Goal: Task Accomplishment & Management: Use online tool/utility

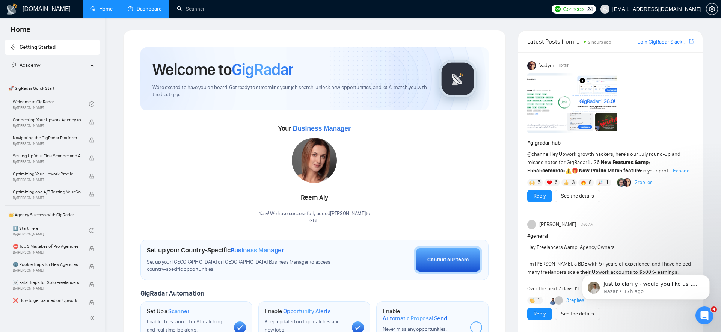
click at [143, 12] on link "Dashboard" at bounding box center [145, 9] width 34 height 6
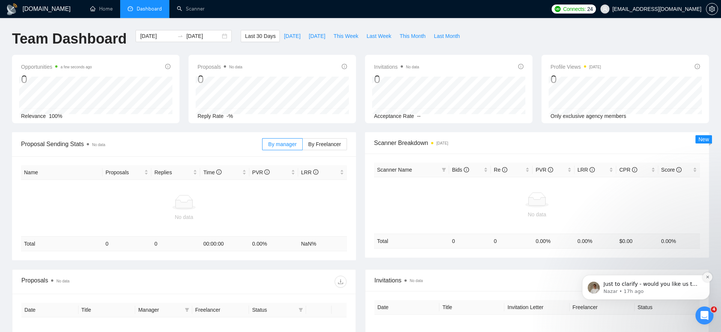
click at [706, 279] on icon "Dismiss notification" at bounding box center [707, 277] width 4 height 4
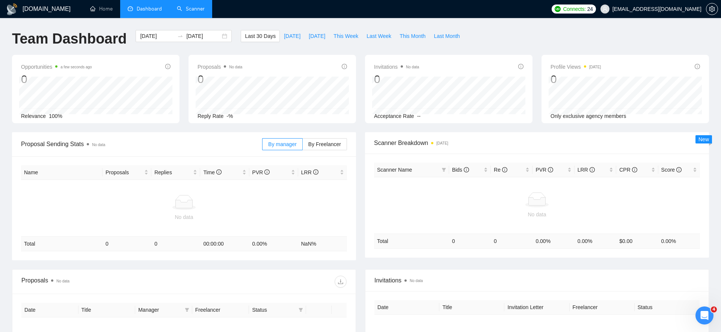
click at [194, 12] on link "Scanner" at bounding box center [191, 9] width 28 height 6
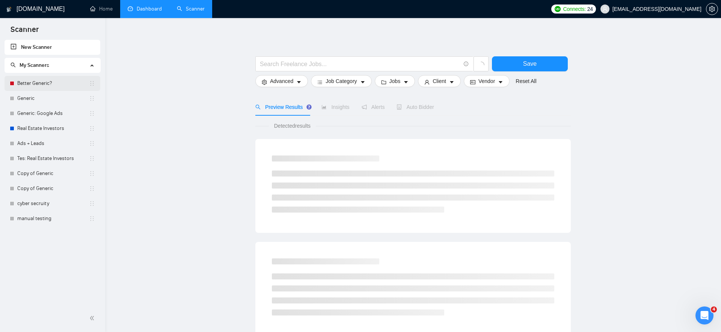
click at [66, 83] on link "Better Generic?" at bounding box center [53, 83] width 72 height 15
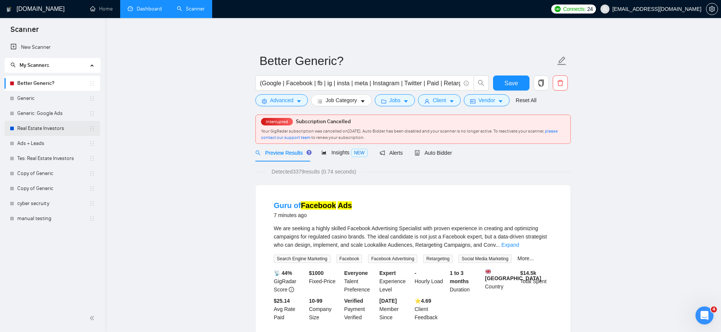
click at [56, 130] on link "Real Estate Investors" at bounding box center [53, 128] width 72 height 15
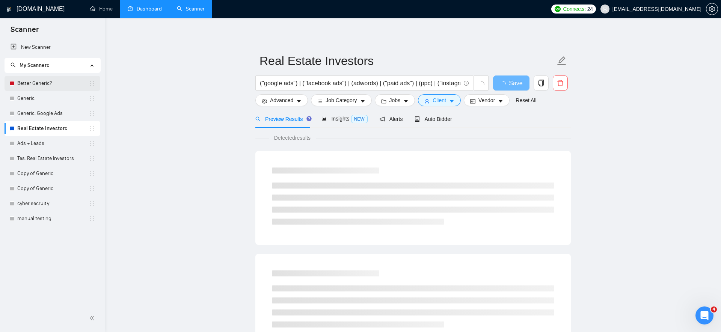
click at [55, 78] on link "Better Generic?" at bounding box center [53, 83] width 72 height 15
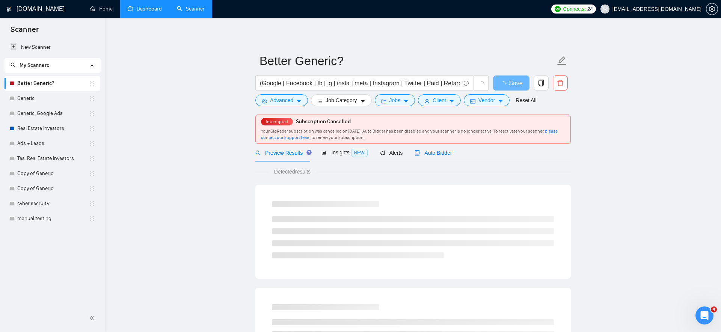
click at [449, 156] on div "Auto Bidder" at bounding box center [432, 153] width 37 height 8
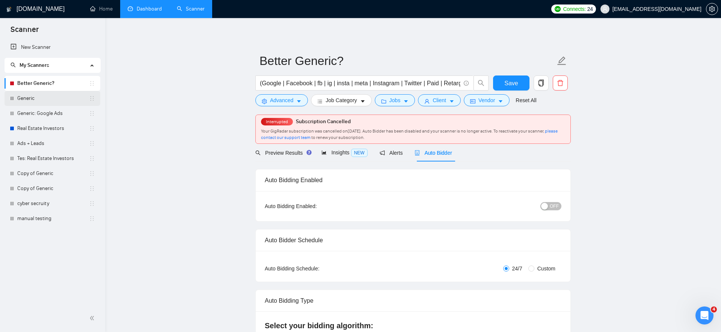
click at [61, 100] on link "Generic" at bounding box center [53, 98] width 72 height 15
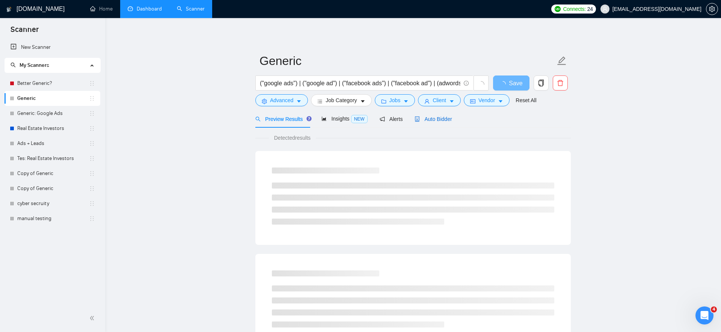
click at [434, 118] on span "Auto Bidder" at bounding box center [432, 119] width 37 height 6
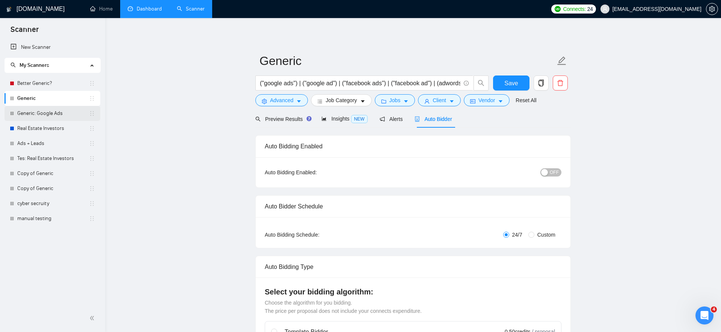
click at [40, 116] on link "Generic: Google Ads" at bounding box center [53, 113] width 72 height 15
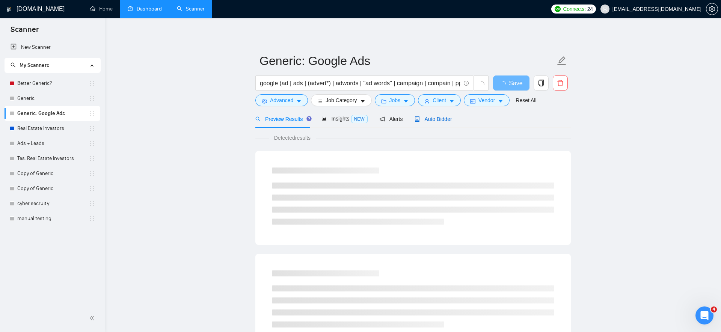
click at [429, 120] on span "Auto Bidder" at bounding box center [432, 119] width 37 height 6
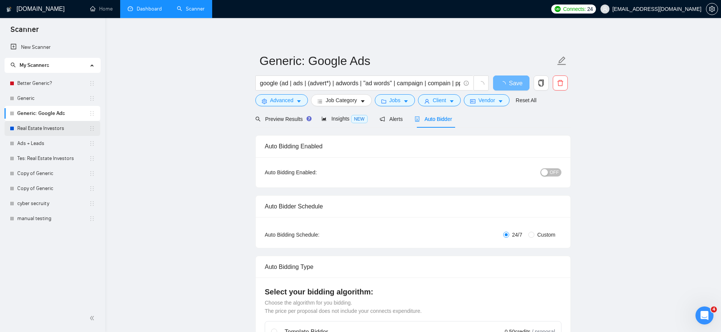
click at [35, 129] on link "Real Estate Investors" at bounding box center [53, 128] width 72 height 15
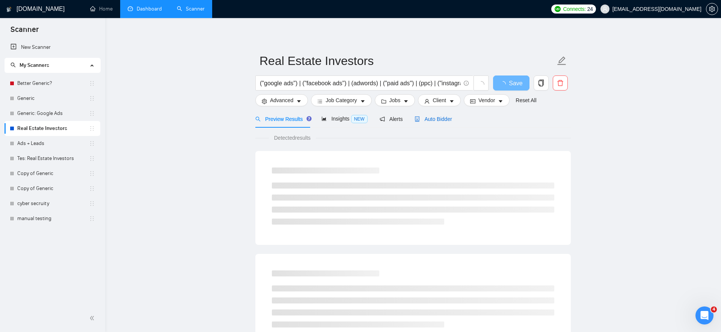
click at [438, 121] on span "Auto Bidder" at bounding box center [432, 119] width 37 height 6
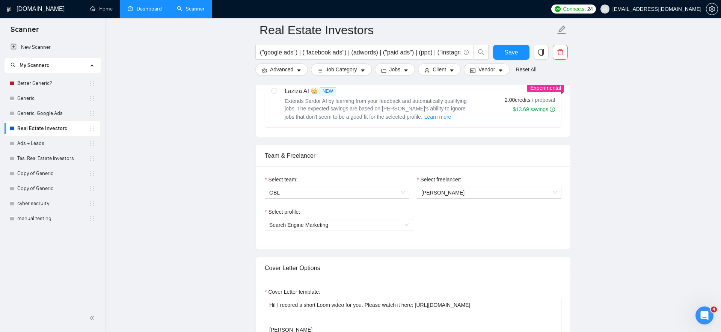
scroll to position [141, 0]
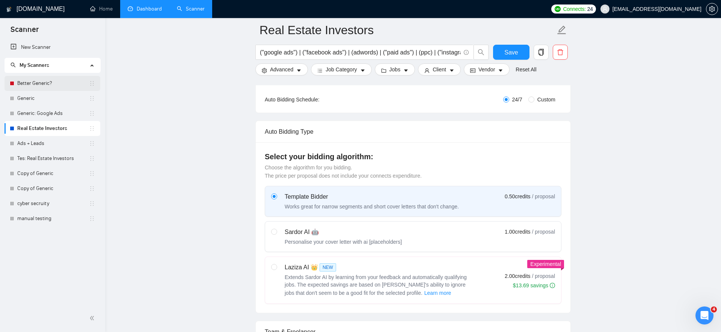
click at [54, 81] on link "Better Generic?" at bounding box center [53, 83] width 72 height 15
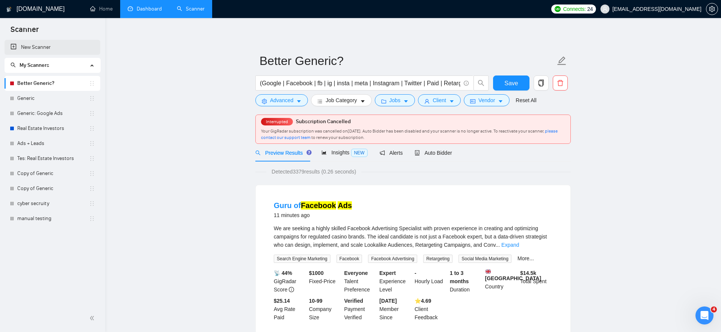
click at [59, 50] on link "New Scanner" at bounding box center [53, 47] width 84 height 15
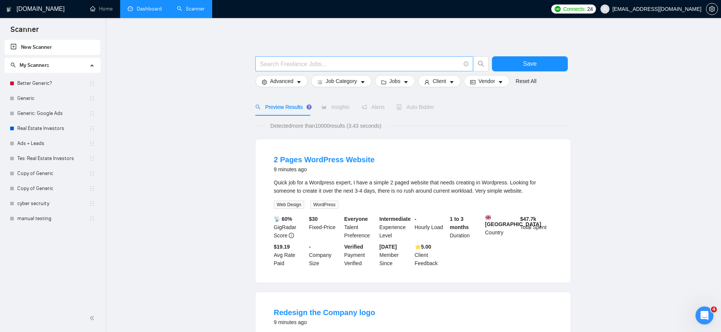
click at [317, 65] on input "text" at bounding box center [360, 63] width 200 height 9
click at [54, 83] on link "Better Generic?" at bounding box center [53, 83] width 72 height 15
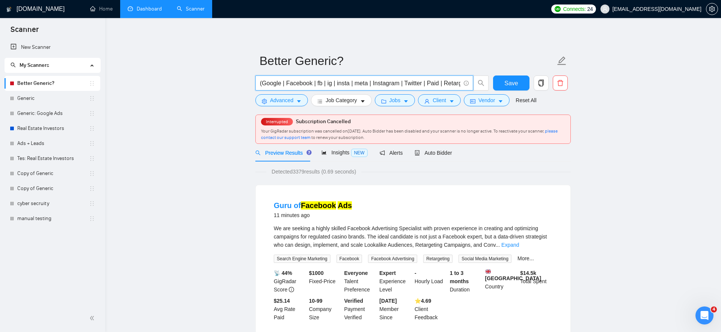
drag, startPoint x: 295, startPoint y: 83, endPoint x: 242, endPoint y: 86, distance: 53.0
click at [343, 151] on span "Insights NEW" at bounding box center [344, 152] width 46 height 6
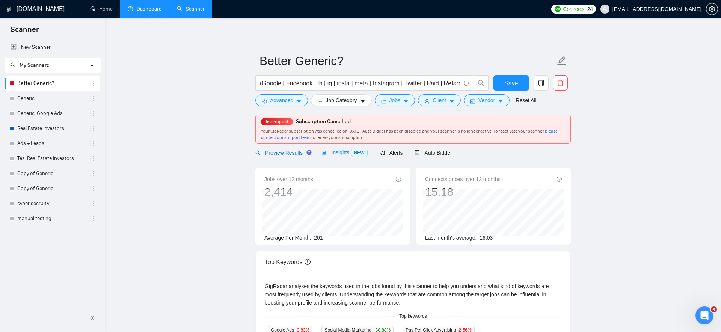
click at [280, 155] on span "Preview Results" at bounding box center [282, 153] width 54 height 6
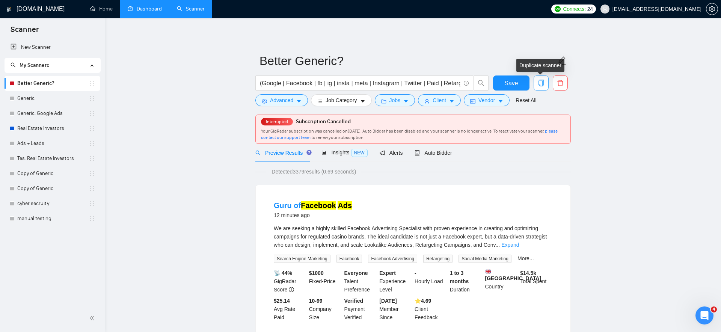
click at [543, 82] on icon "copy" at bounding box center [540, 83] width 5 height 7
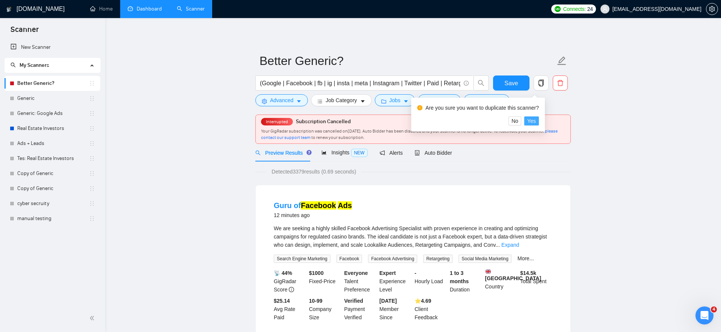
click at [536, 120] on span "Yes" at bounding box center [531, 121] width 9 height 8
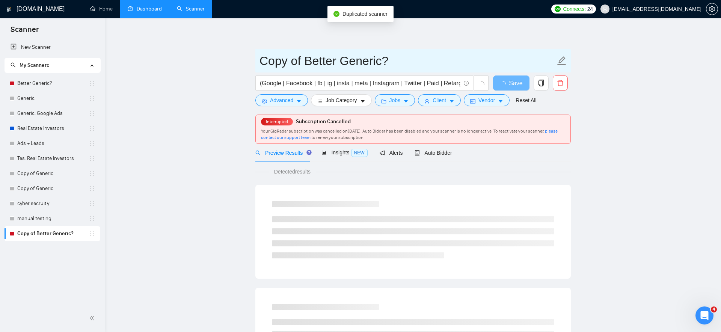
click at [309, 56] on input "Copy of Better Generic?" at bounding box center [407, 60] width 296 height 19
type input "Better Generic v2"
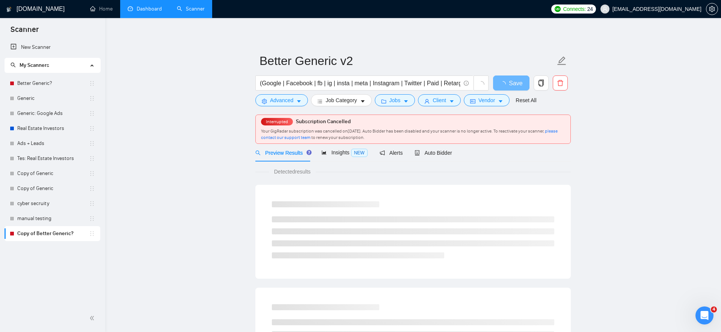
click at [287, 99] on span "Advanced" at bounding box center [281, 100] width 23 height 8
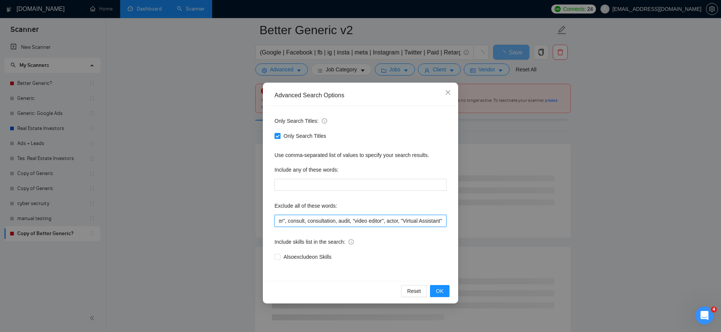
scroll to position [0, 534]
drag, startPoint x: 327, startPoint y: 221, endPoint x: 449, endPoint y: 218, distance: 122.0
click at [449, 218] on div "Only Search Titles: Only Search Titles Use comma-separated list of values to sp…" at bounding box center [360, 193] width 190 height 175
click at [398, 221] on input "amazon, "real estate investor", "home buyer", "real estate wholesaler", "real e…" at bounding box center [360, 221] width 172 height 12
click at [424, 221] on input "amazon, "real estate investor", "home buyer", "real estate wholesaler", "real e…" at bounding box center [360, 221] width 172 height 12
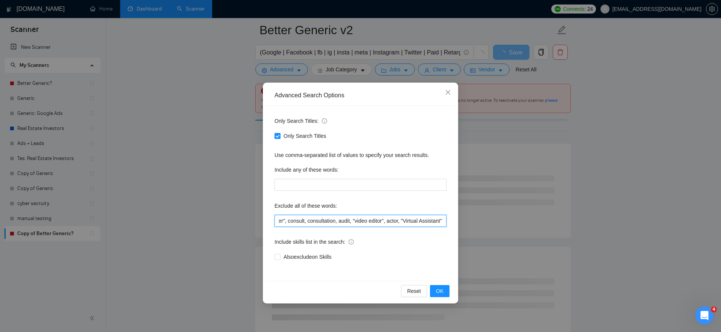
scroll to position [0, 0]
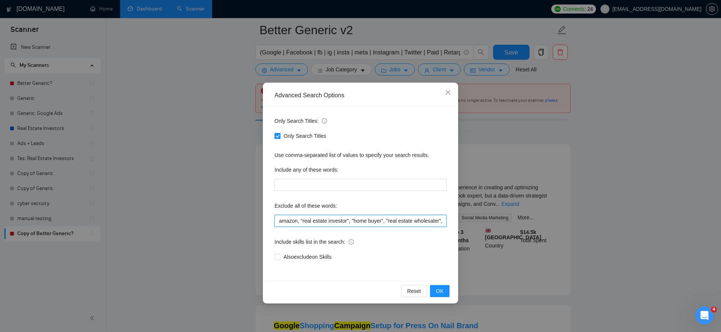
drag, startPoint x: 352, startPoint y: 220, endPoint x: 301, endPoint y: 218, distance: 50.3
click at [301, 218] on input "amazon, "real estate investor", "home buyer", "real estate wholesaler", "real e…" at bounding box center [360, 221] width 172 height 12
click at [346, 220] on input "amazon, "home buyer", "real estate wholesaler", "real estate investment", "home…" at bounding box center [360, 221] width 172 height 12
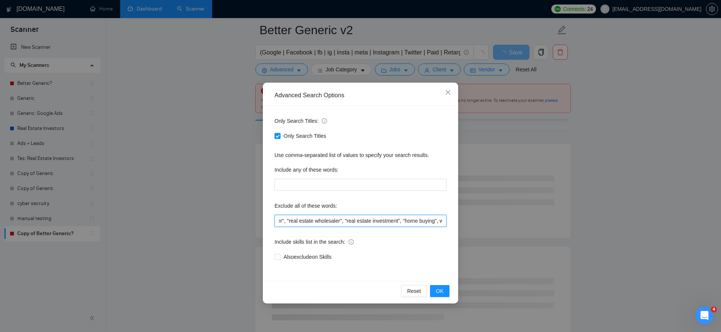
scroll to position [0, 62]
drag, startPoint x: 302, startPoint y: 219, endPoint x: 433, endPoint y: 222, distance: 131.4
click at [433, 222] on input "amazon, "home buyer", "real estate wholesaler", "real estate investment", "home…" at bounding box center [360, 221] width 172 height 12
click at [304, 220] on input "amazon, wine, alcohol, alcoholic, beer, beers, crypto, copywriter, "copy writer…" at bounding box center [360, 221] width 172 height 12
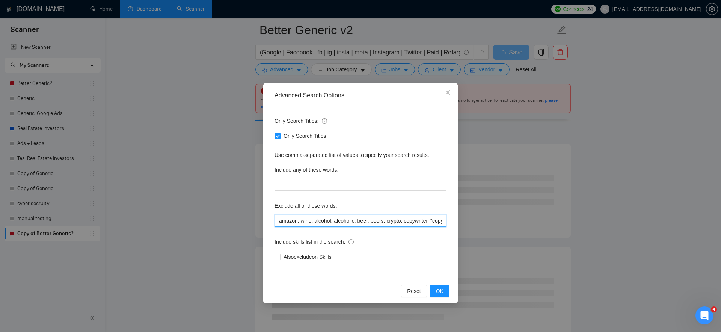
click at [339, 220] on input "amazon, wine, alcohol, alcoholic, beer, beers, crypto, copywriter, "copy writer…" at bounding box center [360, 221] width 172 height 12
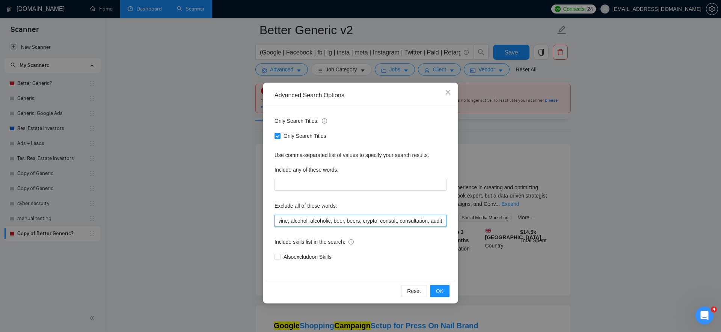
scroll to position [0, 32]
type input "amazon, wine, alcohol, alcoholic, beer, beers, crypto, consult, consultation, a…"
click at [444, 289] on button "OK" at bounding box center [440, 291] width 20 height 12
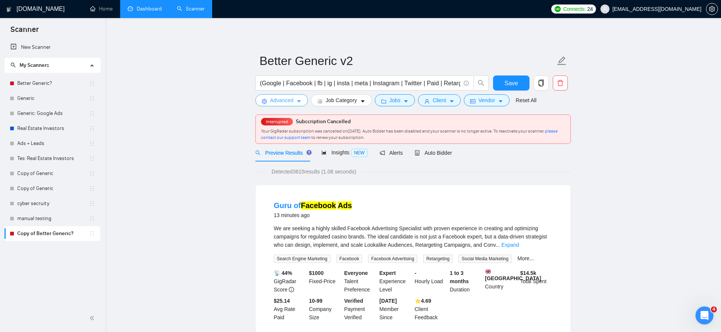
click at [296, 102] on button "Advanced" at bounding box center [281, 100] width 53 height 12
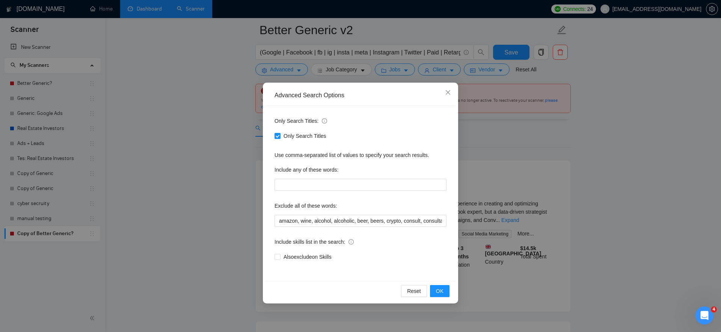
scroll to position [81, 0]
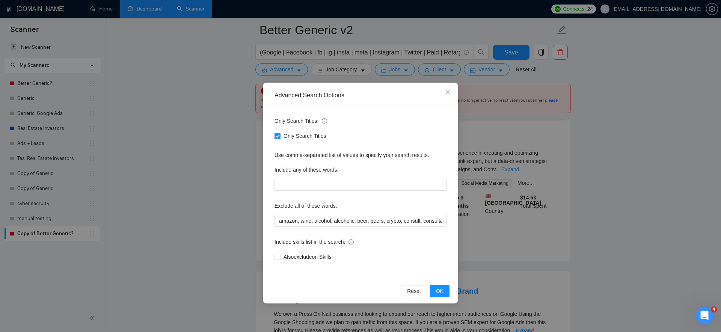
click at [201, 228] on div "Advanced Search Options Only Search Titles: Only Search Titles Use comma-separa…" at bounding box center [360, 166] width 721 height 332
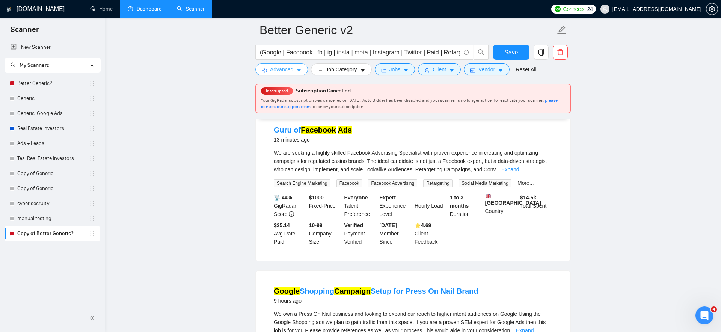
scroll to position [0, 0]
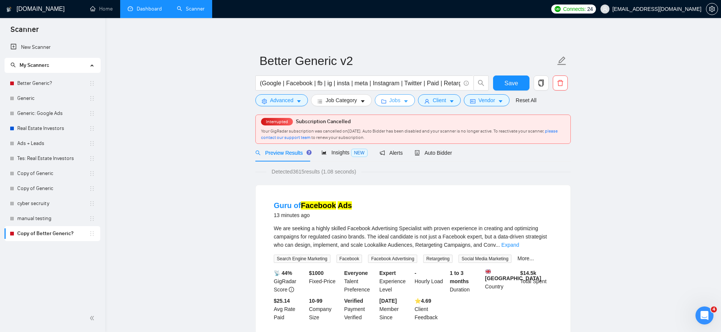
click at [401, 101] on span "Jobs" at bounding box center [394, 100] width 11 height 8
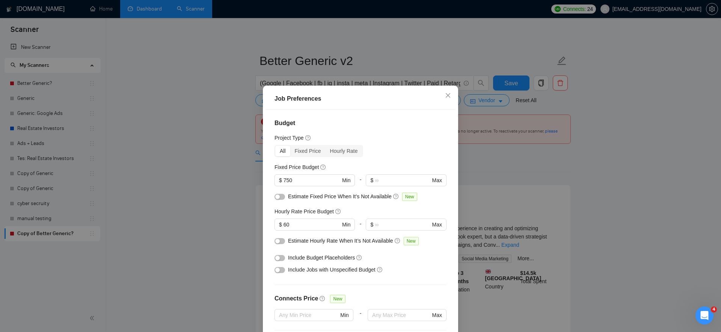
click at [239, 212] on div "Job Preferences Budget Project Type All Fixed Price Hourly Rate Fixed Price Bud…" at bounding box center [360, 166] width 721 height 332
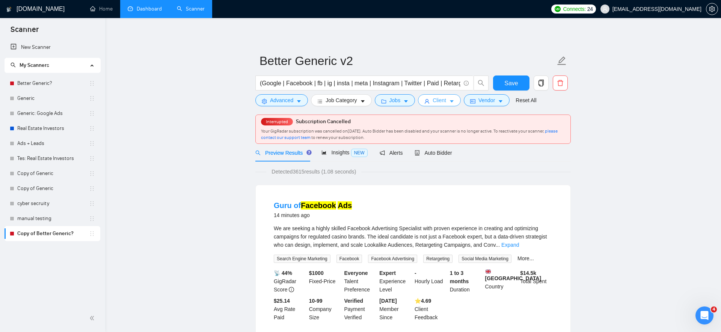
click at [434, 100] on button "Client" at bounding box center [439, 100] width 43 height 12
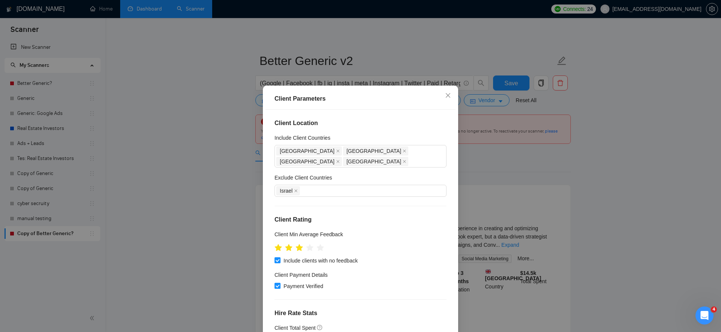
click at [208, 202] on div "Client Parameters Client Location Include Client Countries [GEOGRAPHIC_DATA] [G…" at bounding box center [360, 166] width 721 height 332
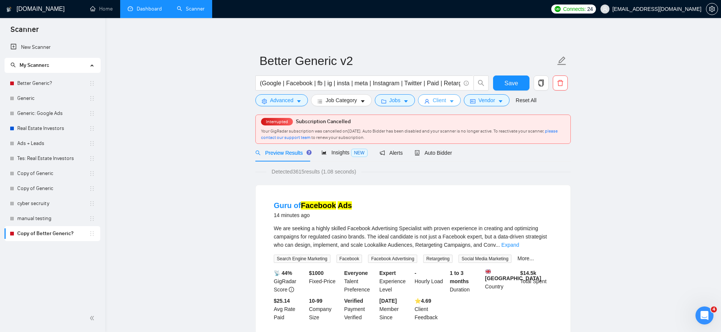
click at [446, 101] on span "Client" at bounding box center [439, 100] width 14 height 8
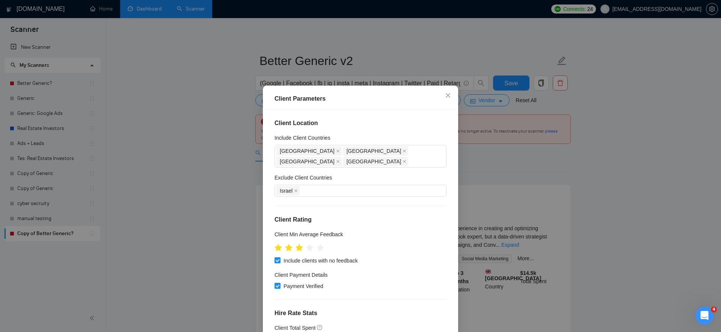
click at [489, 140] on div "Client Parameters Client Location Include Client Countries [GEOGRAPHIC_DATA] [G…" at bounding box center [360, 166] width 721 height 332
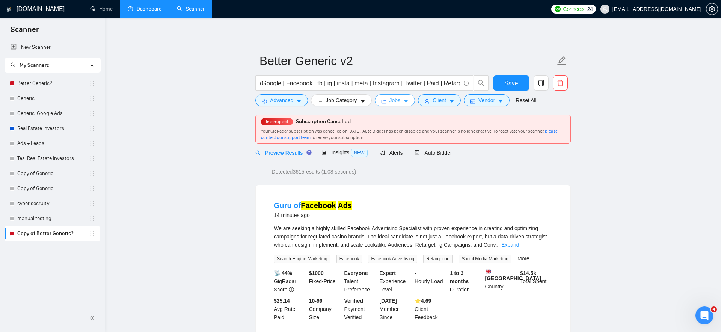
click at [404, 103] on button "Jobs" at bounding box center [395, 100] width 41 height 12
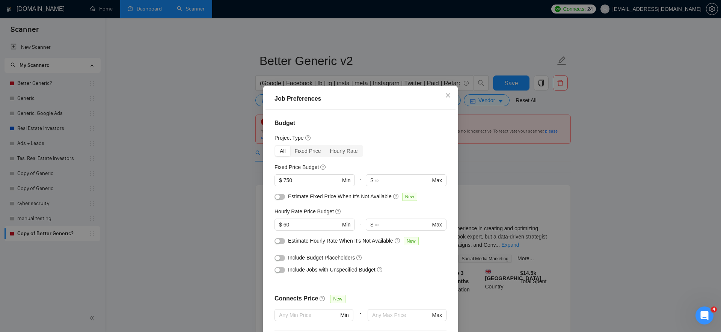
click at [281, 197] on button "button" at bounding box center [279, 197] width 11 height 6
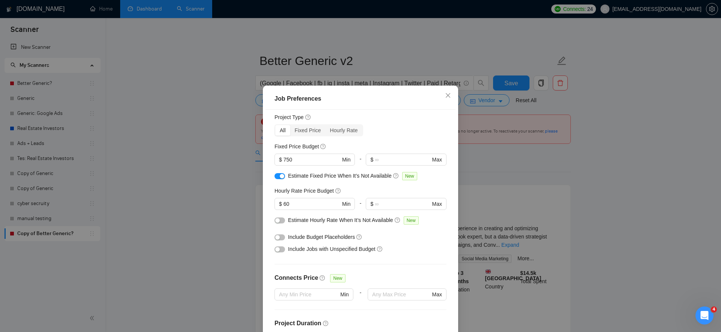
click at [280, 220] on button "button" at bounding box center [279, 220] width 11 height 6
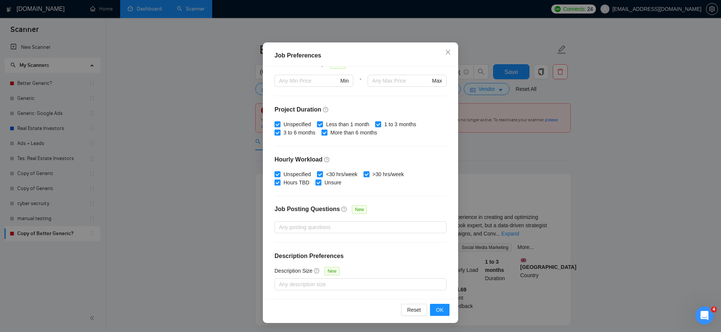
scroll to position [12, 0]
click at [338, 229] on div at bounding box center [356, 227] width 161 height 9
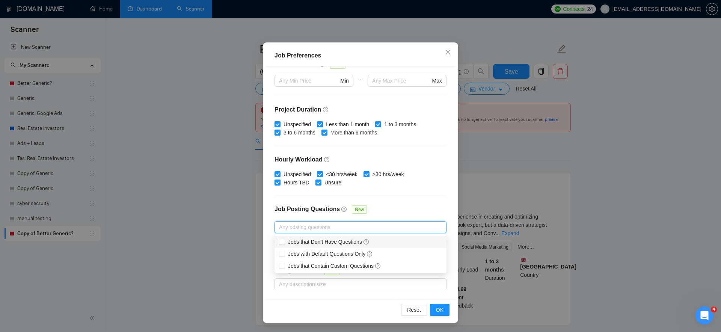
click at [390, 203] on div "Budget Project Type All Fixed Price Hourly Rate Fixed Price Budget $ 750 Min - …" at bounding box center [360, 182] width 190 height 232
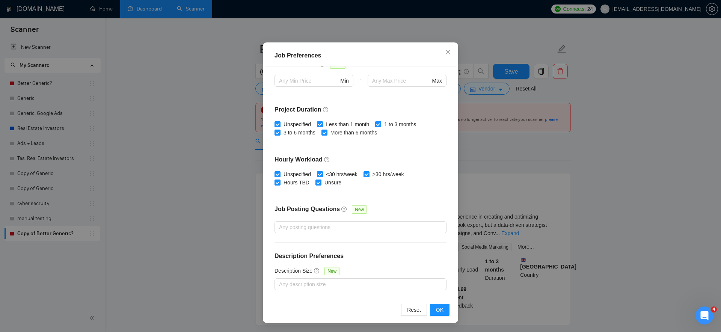
click at [358, 274] on div "Description Size New" at bounding box center [360, 273] width 172 height 12
click at [357, 278] on div "Any description size" at bounding box center [360, 284] width 172 height 12
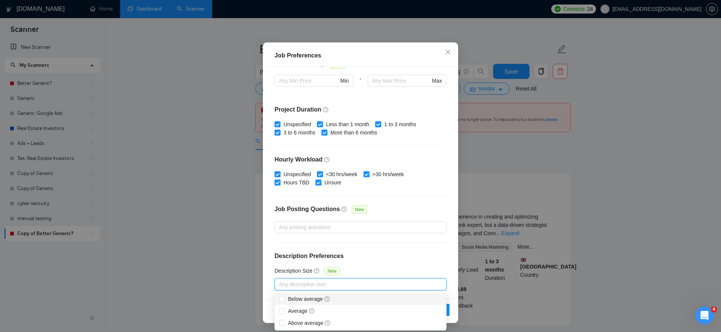
click at [373, 256] on h4 "Description Preferences" at bounding box center [360, 255] width 172 height 9
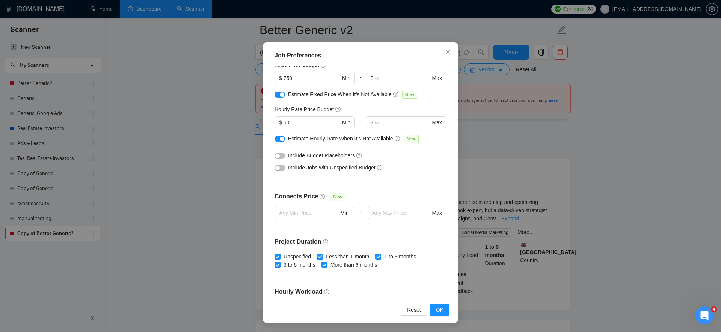
scroll to position [54, 0]
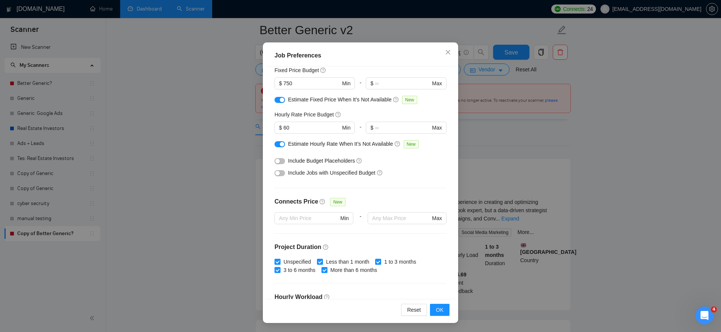
click at [280, 161] on button "button" at bounding box center [279, 161] width 11 height 6
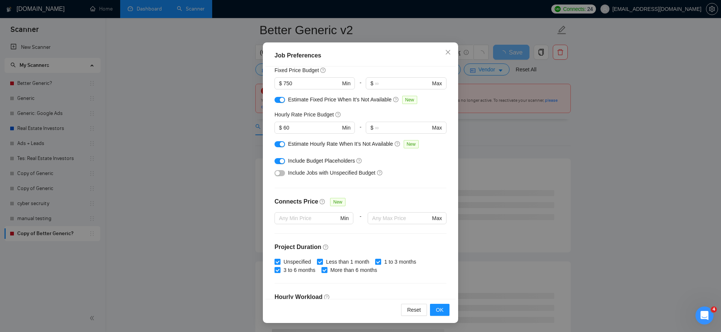
click at [279, 161] on button "button" at bounding box center [279, 161] width 11 height 6
click at [440, 311] on span "OK" at bounding box center [440, 310] width 8 height 8
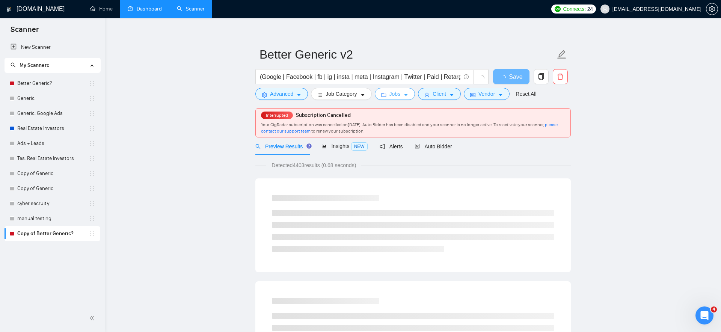
scroll to position [0, 0]
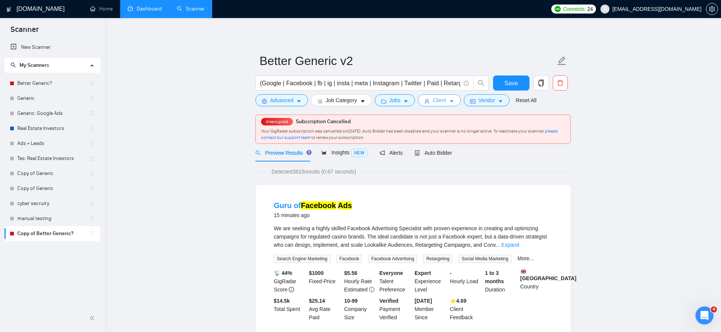
click at [446, 102] on span "Client" at bounding box center [439, 100] width 14 height 8
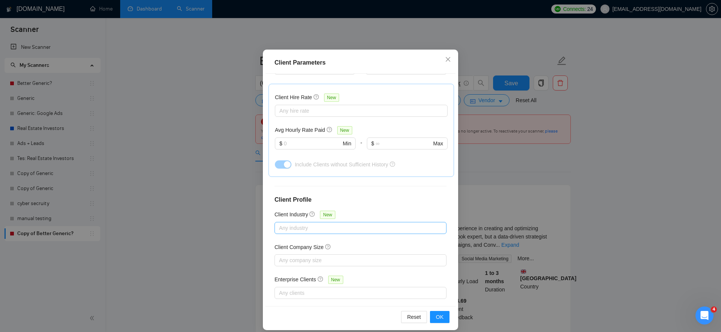
scroll to position [43, 0]
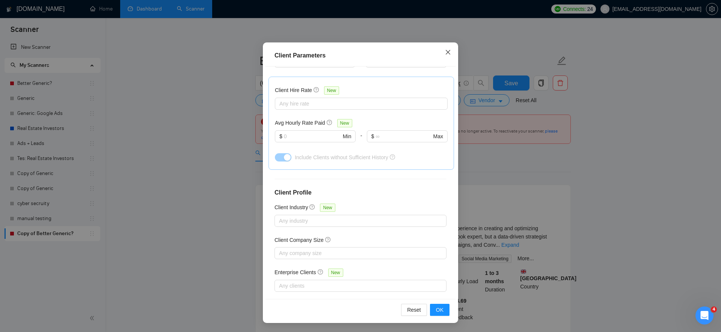
click at [450, 54] on icon "close" at bounding box center [448, 52] width 6 height 6
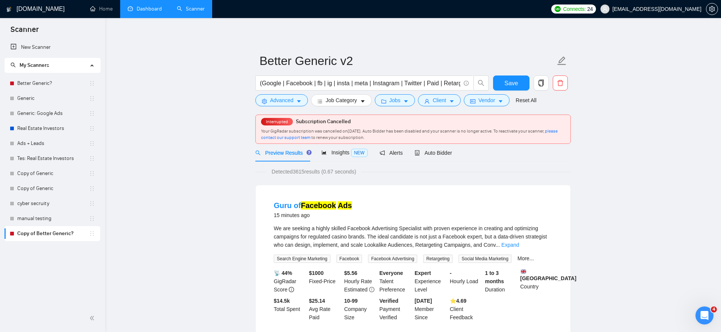
scroll to position [3, 0]
click at [486, 103] on span "Vendor" at bounding box center [486, 100] width 17 height 8
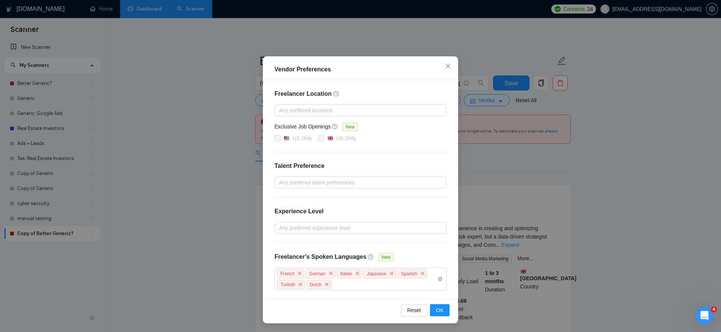
scroll to position [26, 0]
click at [513, 205] on div "Vendor Preferences Freelancer Location Any preffered locations Exclusive Job Op…" at bounding box center [360, 166] width 721 height 332
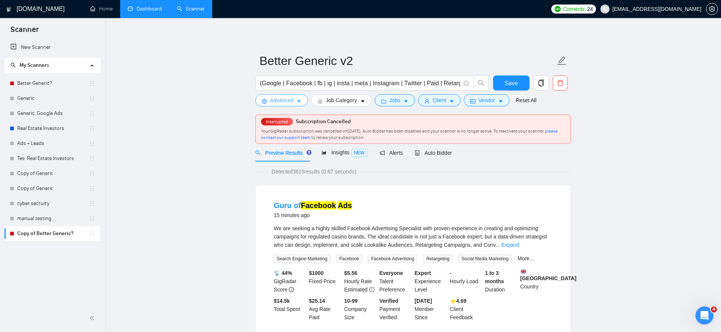
click at [292, 102] on span "Advanced" at bounding box center [281, 100] width 23 height 8
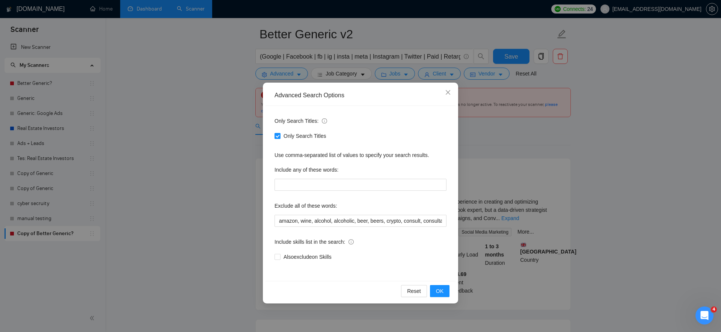
scroll to position [26, 0]
click at [185, 225] on div "Advanced Search Options Only Search Titles: Only Search Titles Use comma-separa…" at bounding box center [360, 166] width 721 height 332
